Goal: Find specific page/section: Find specific page/section

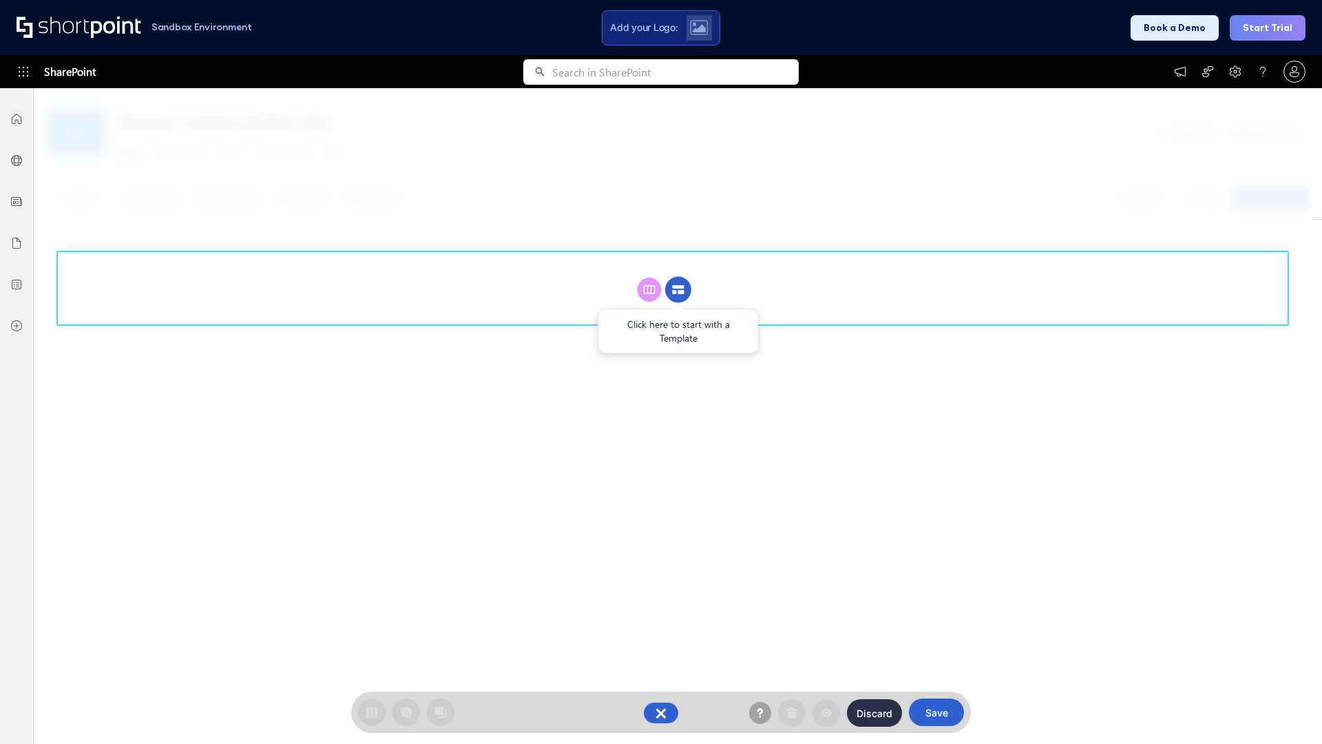
click at [678, 289] on circle at bounding box center [678, 290] width 26 height 26
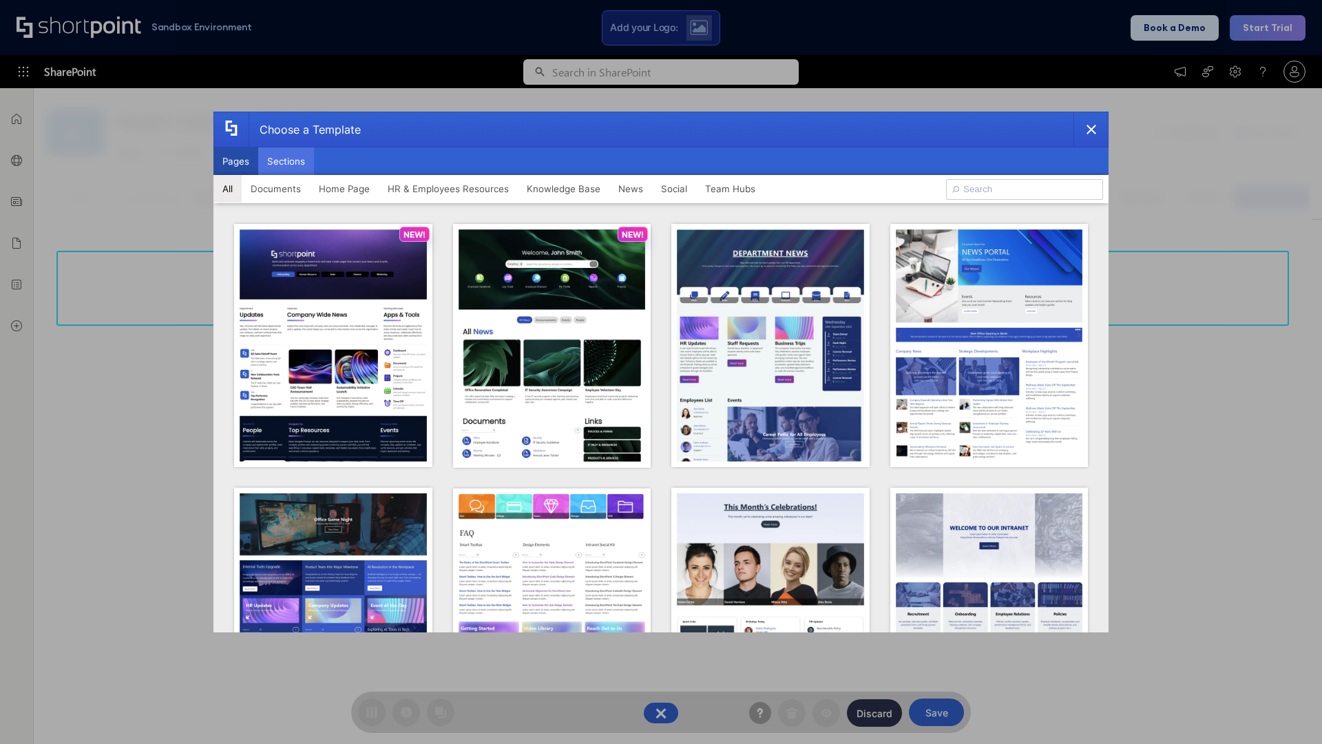
click at [286, 161] on button "Sections" at bounding box center [286, 161] width 56 height 28
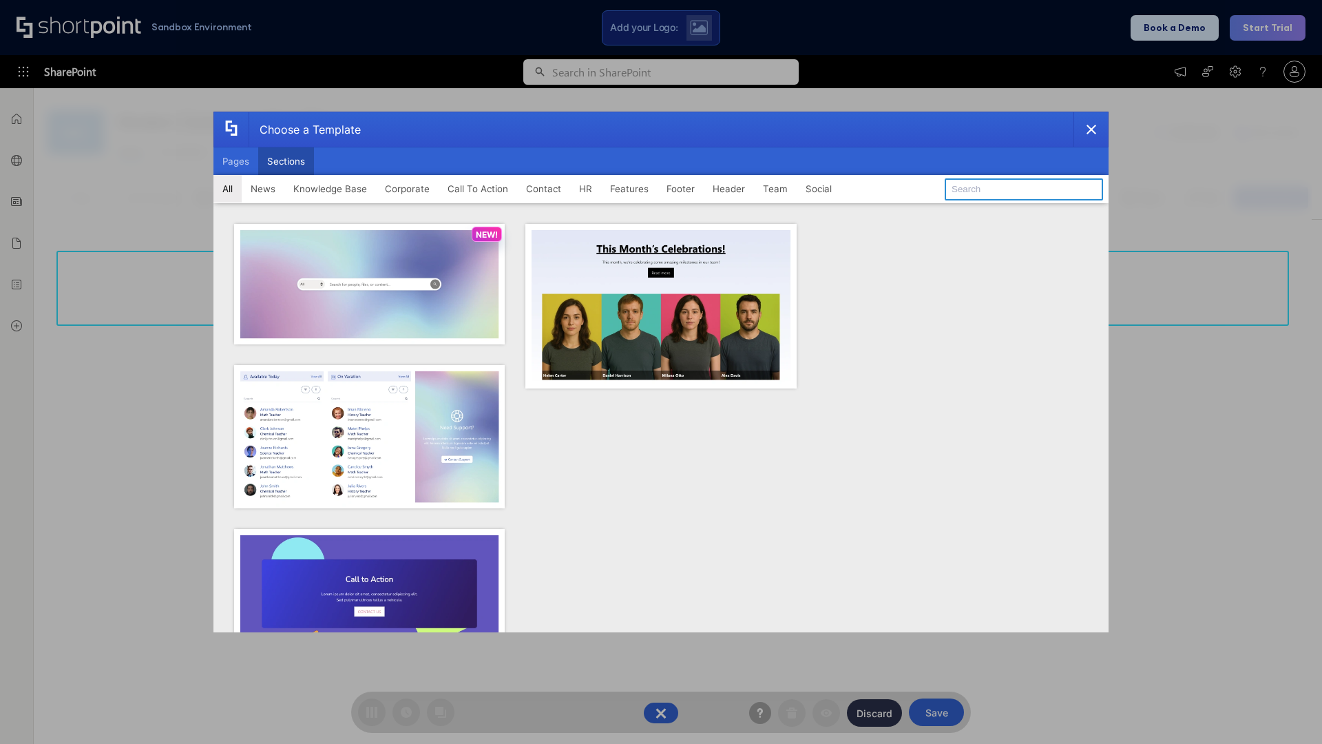
type input "Healthcare Header"
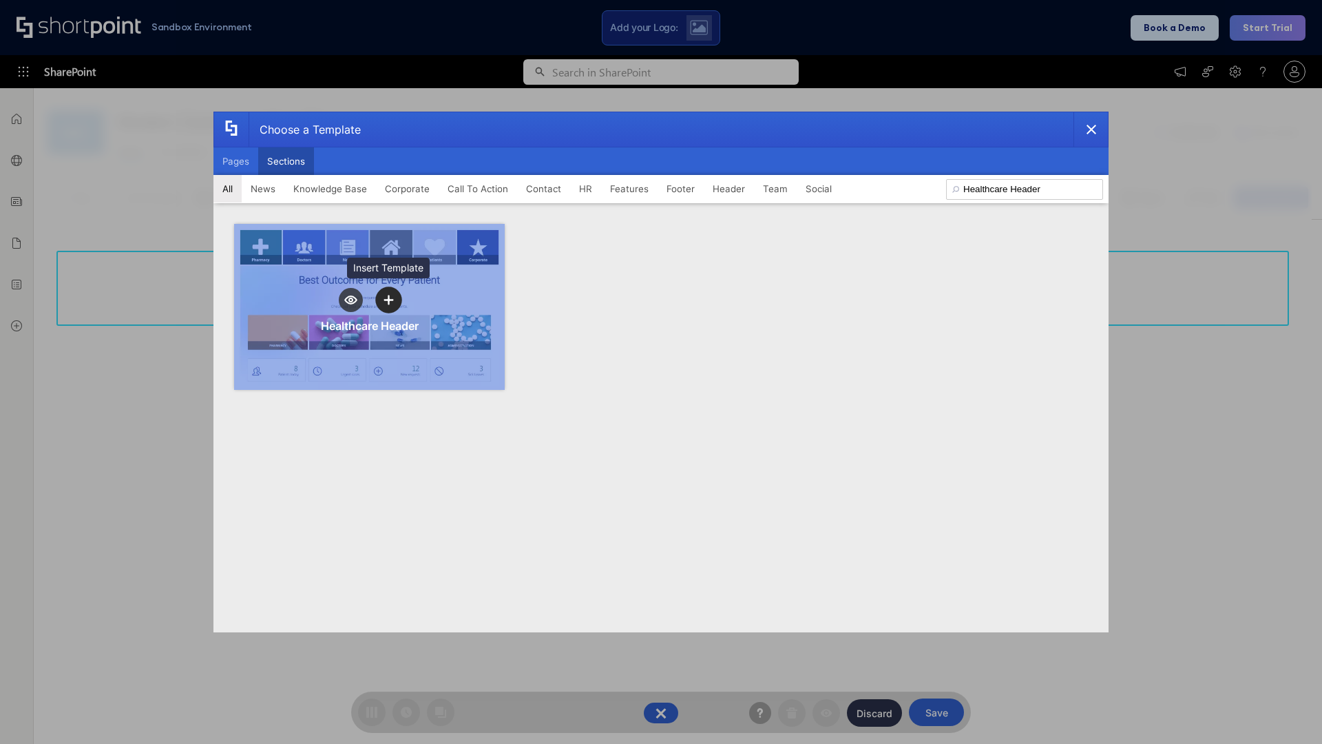
click at [388, 299] on icon "template selector" at bounding box center [388, 300] width 10 height 10
